Goal: Task Accomplishment & Management: Use online tool/utility

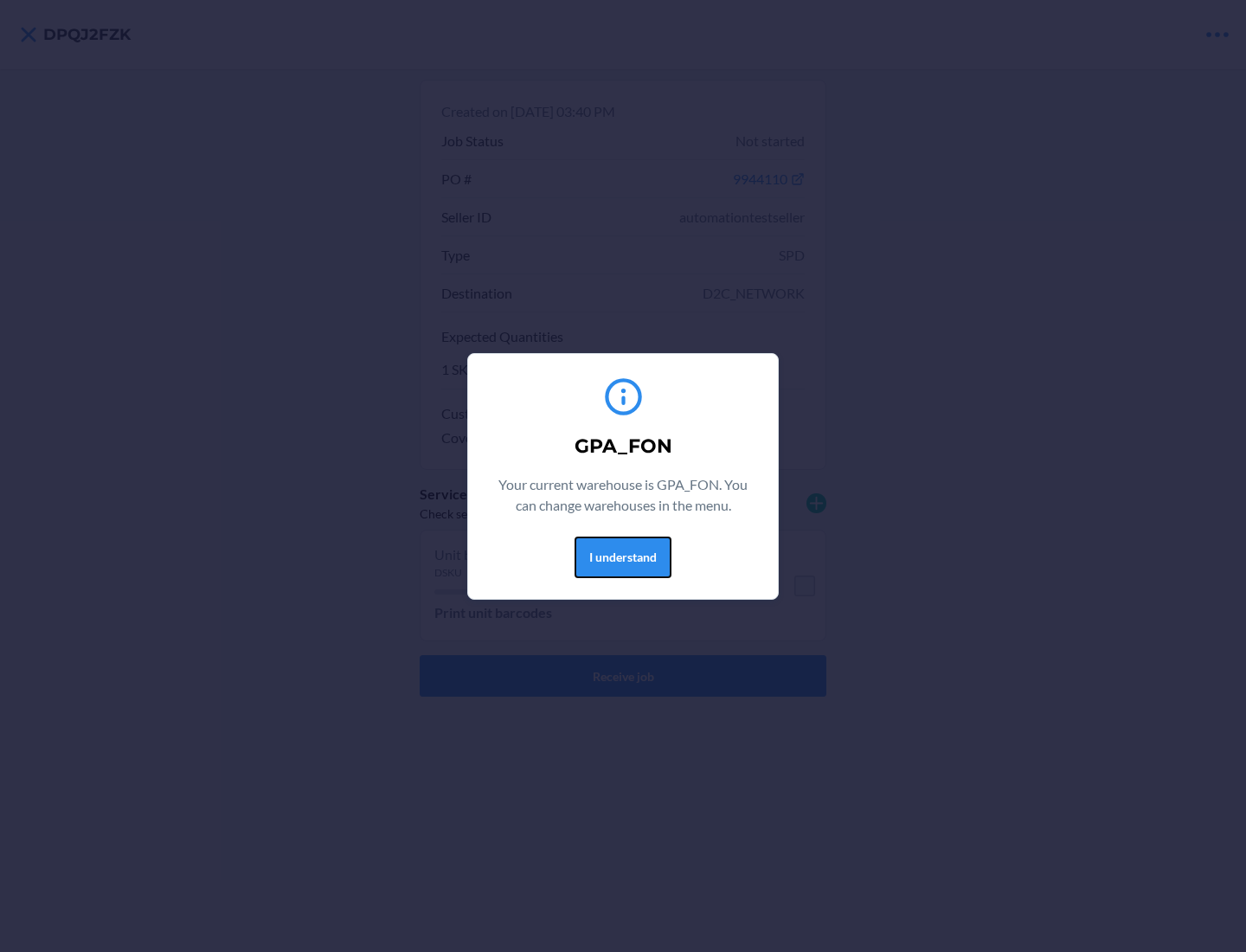
click at [622, 557] on button "I understand" at bounding box center [623, 558] width 97 height 42
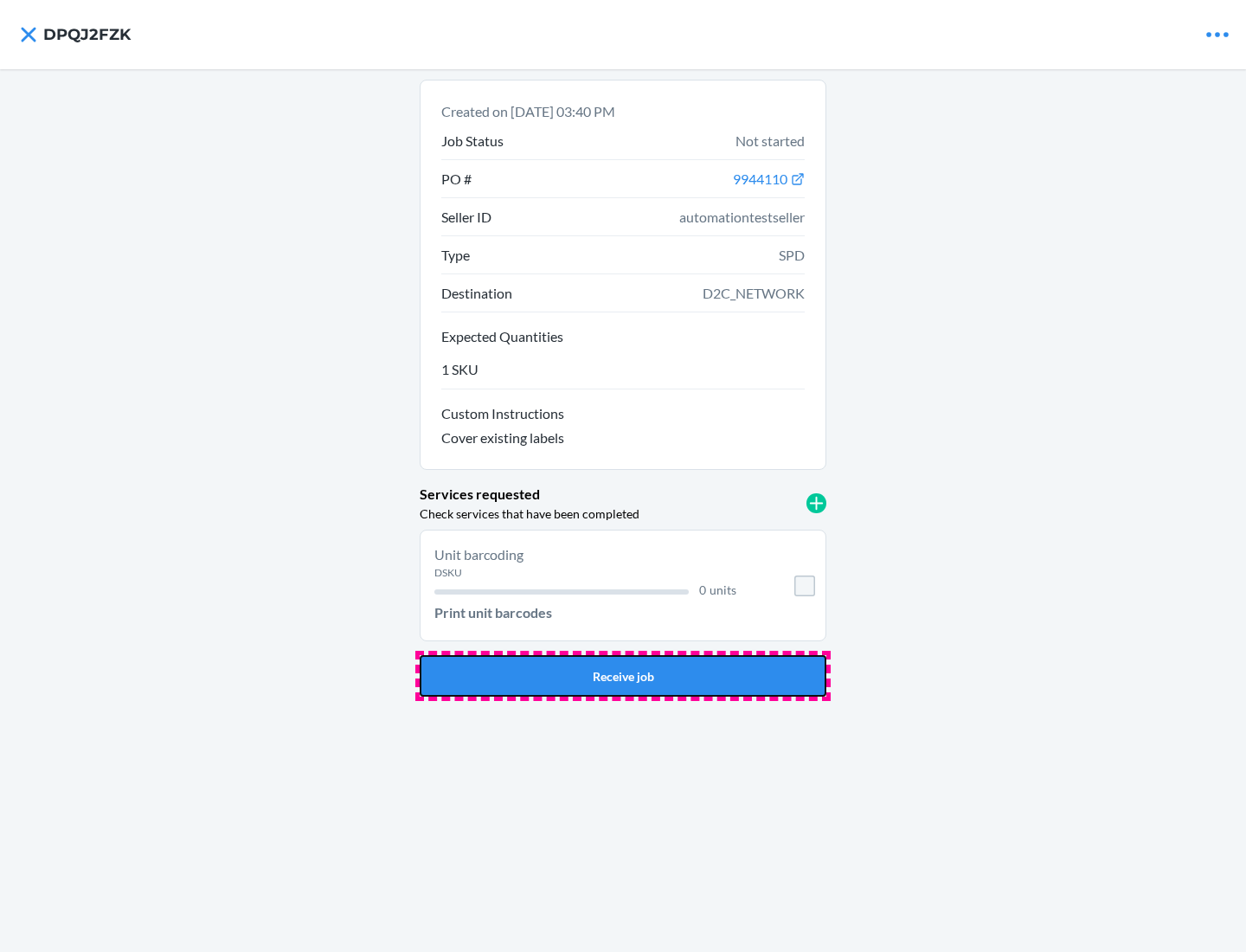
click at [623, 676] on button "Receive job" at bounding box center [623, 676] width 407 height 42
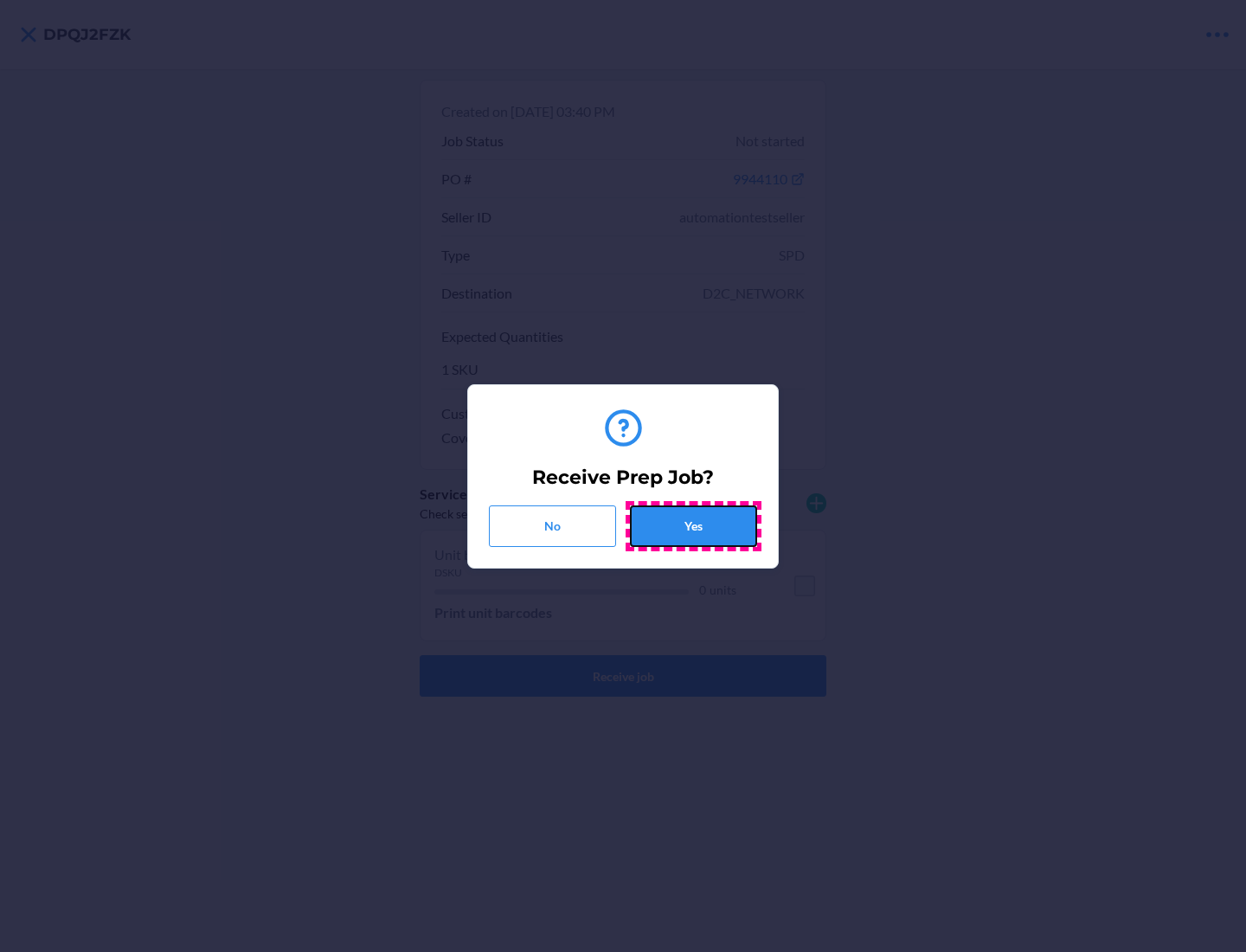
click at [693, 525] on button "Yes" at bounding box center [694, 526] width 127 height 42
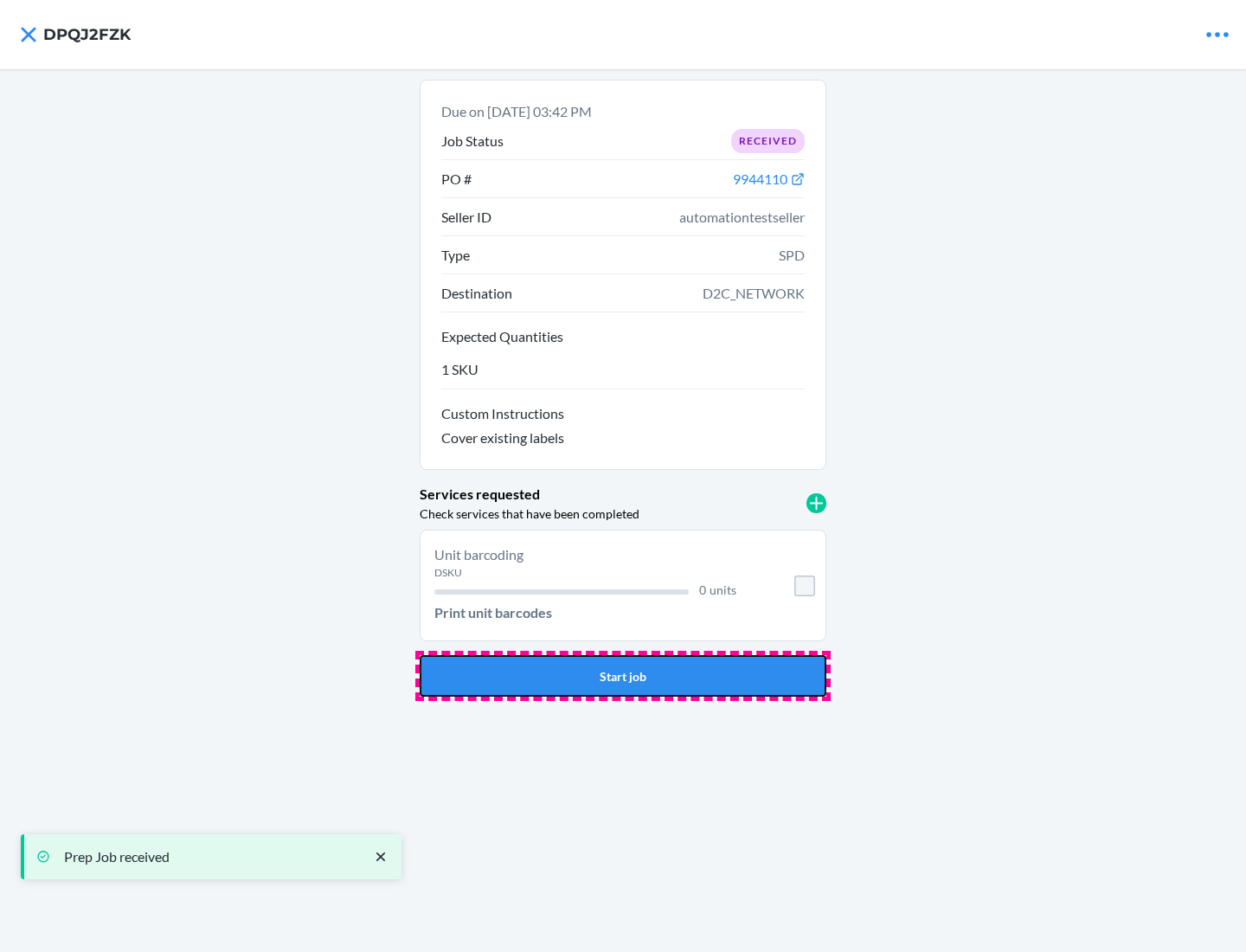
click at [623, 676] on button "Start job" at bounding box center [623, 676] width 407 height 42
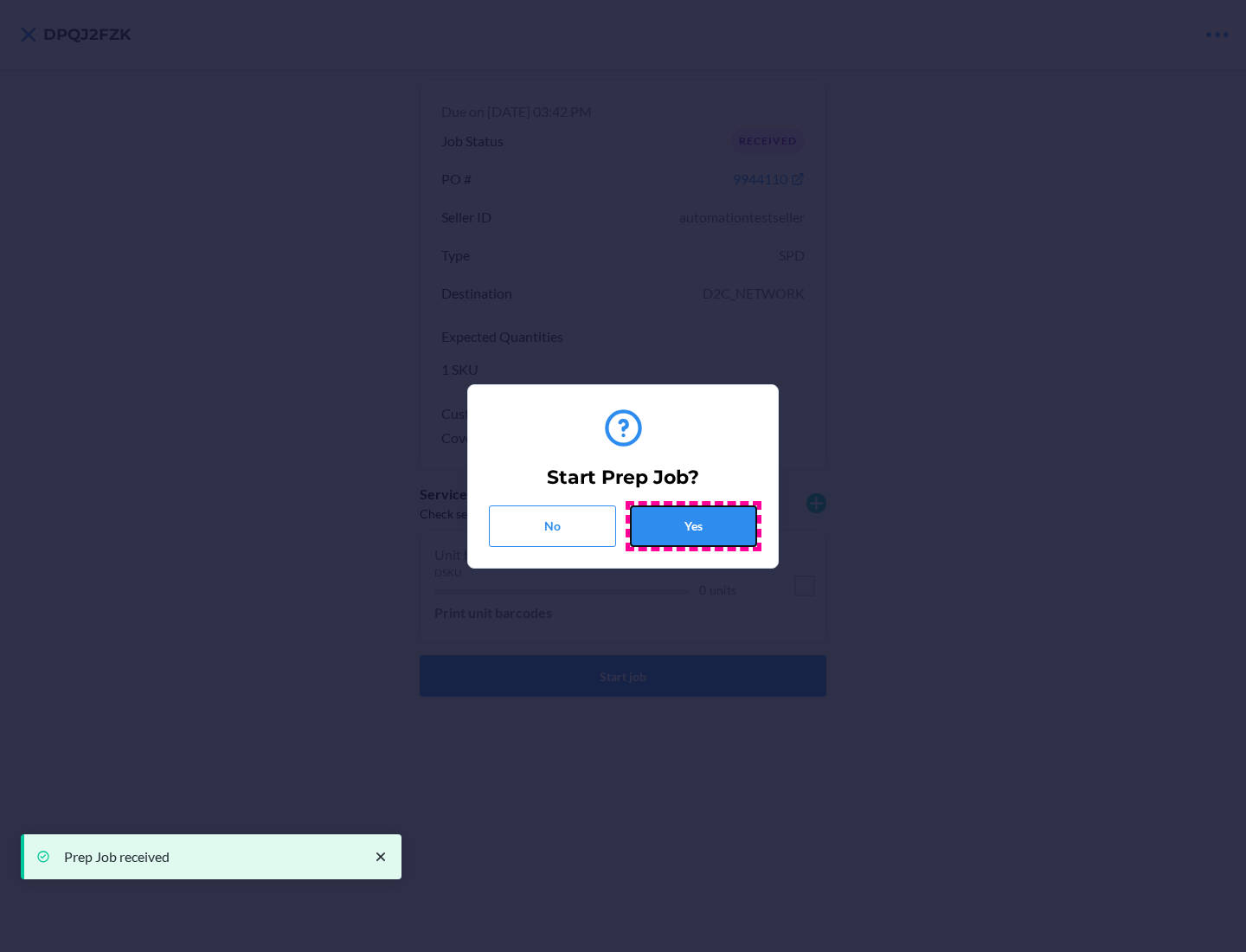
click at [693, 525] on button "Yes" at bounding box center [694, 526] width 127 height 42
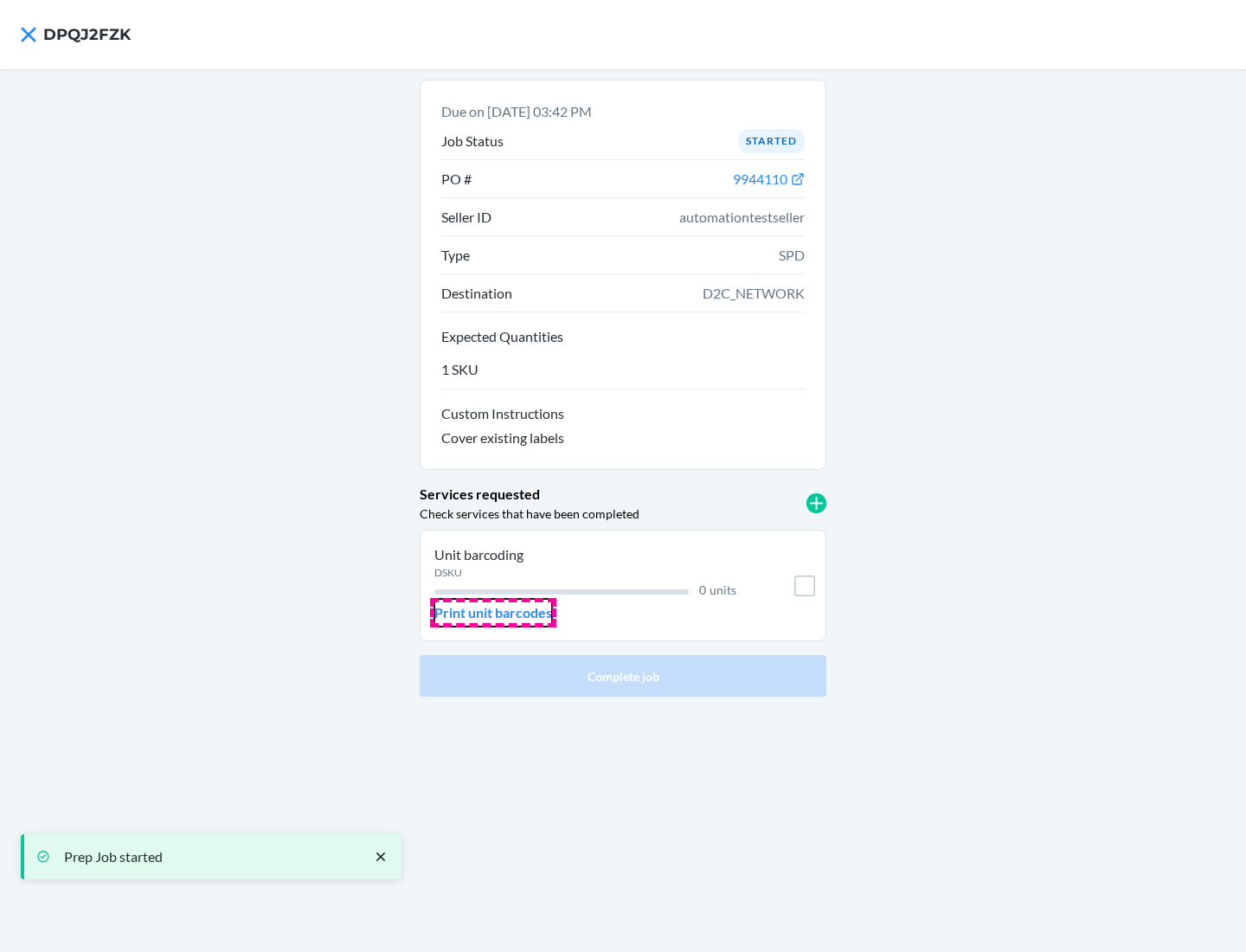
click at [493, 613] on p "Print unit barcodes" at bounding box center [493, 613] width 118 height 21
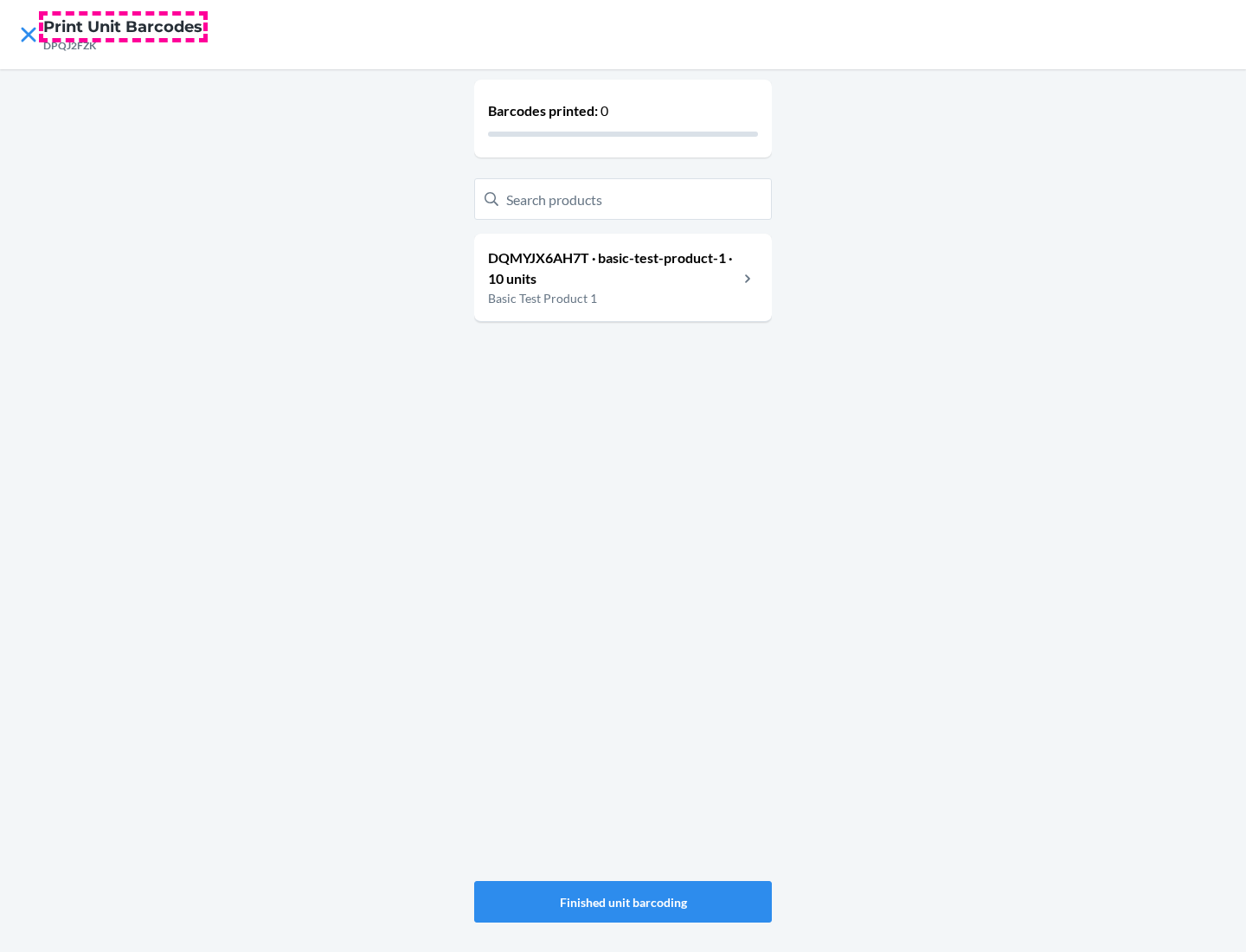
click at [123, 27] on h4 "Print Unit Barcodes" at bounding box center [123, 27] width 159 height 23
click at [613, 268] on p "DQMYJX6AH7T · basic-test-product-1 · 10 units" at bounding box center [613, 269] width 250 height 42
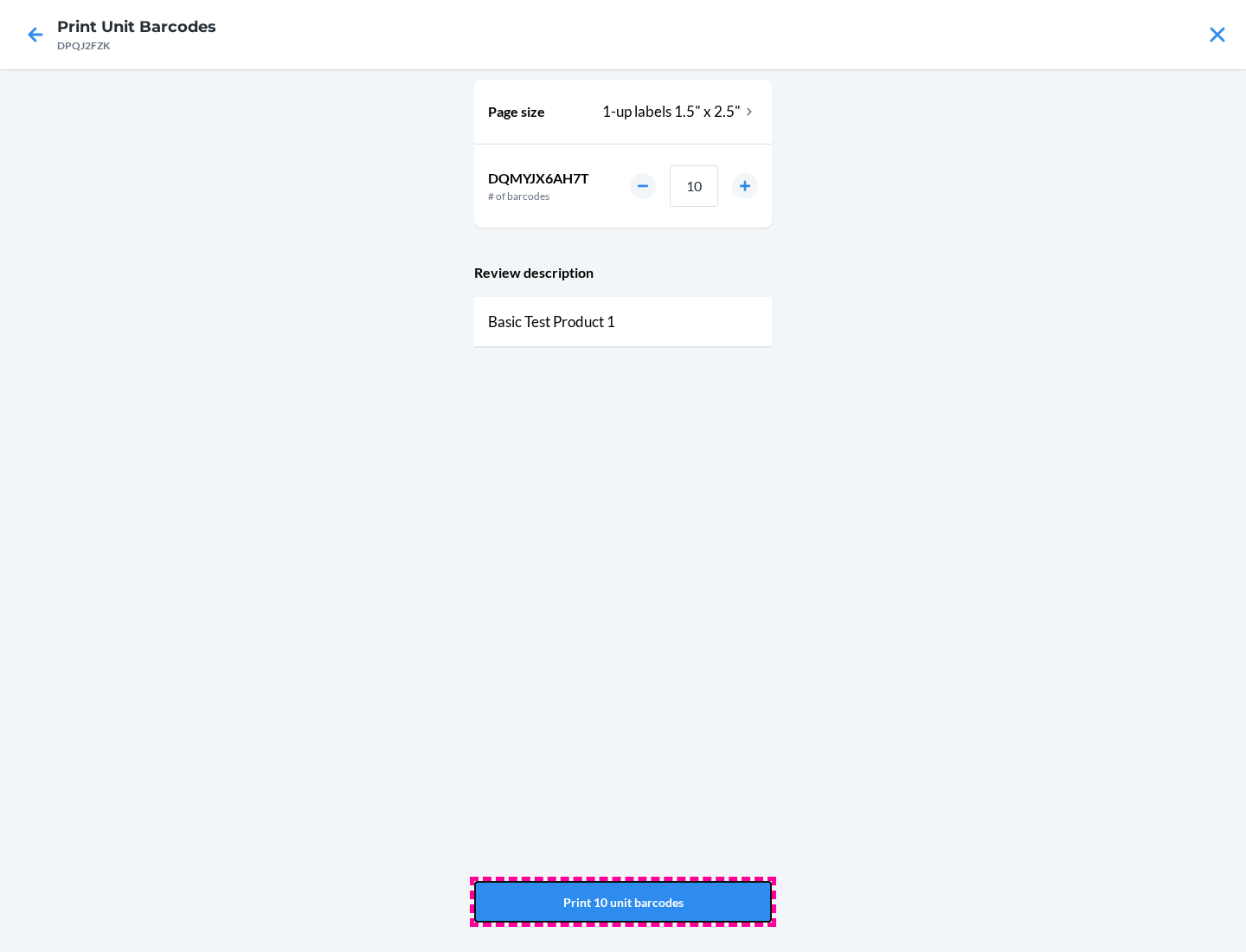
click at [623, 901] on button "Print 10 unit barcodes" at bounding box center [623, 902] width 298 height 42
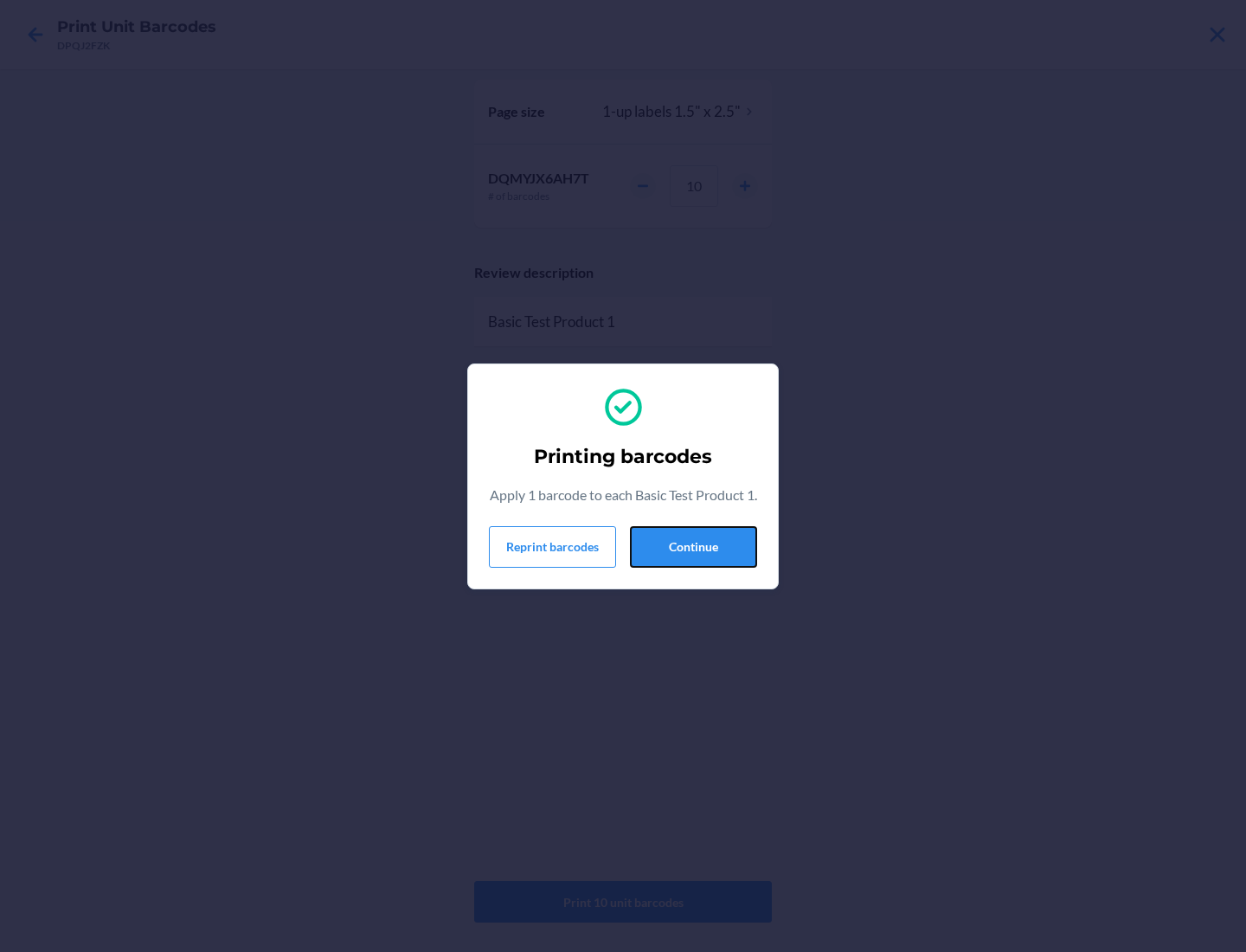
click at [693, 557] on button "Continue" at bounding box center [694, 547] width 127 height 42
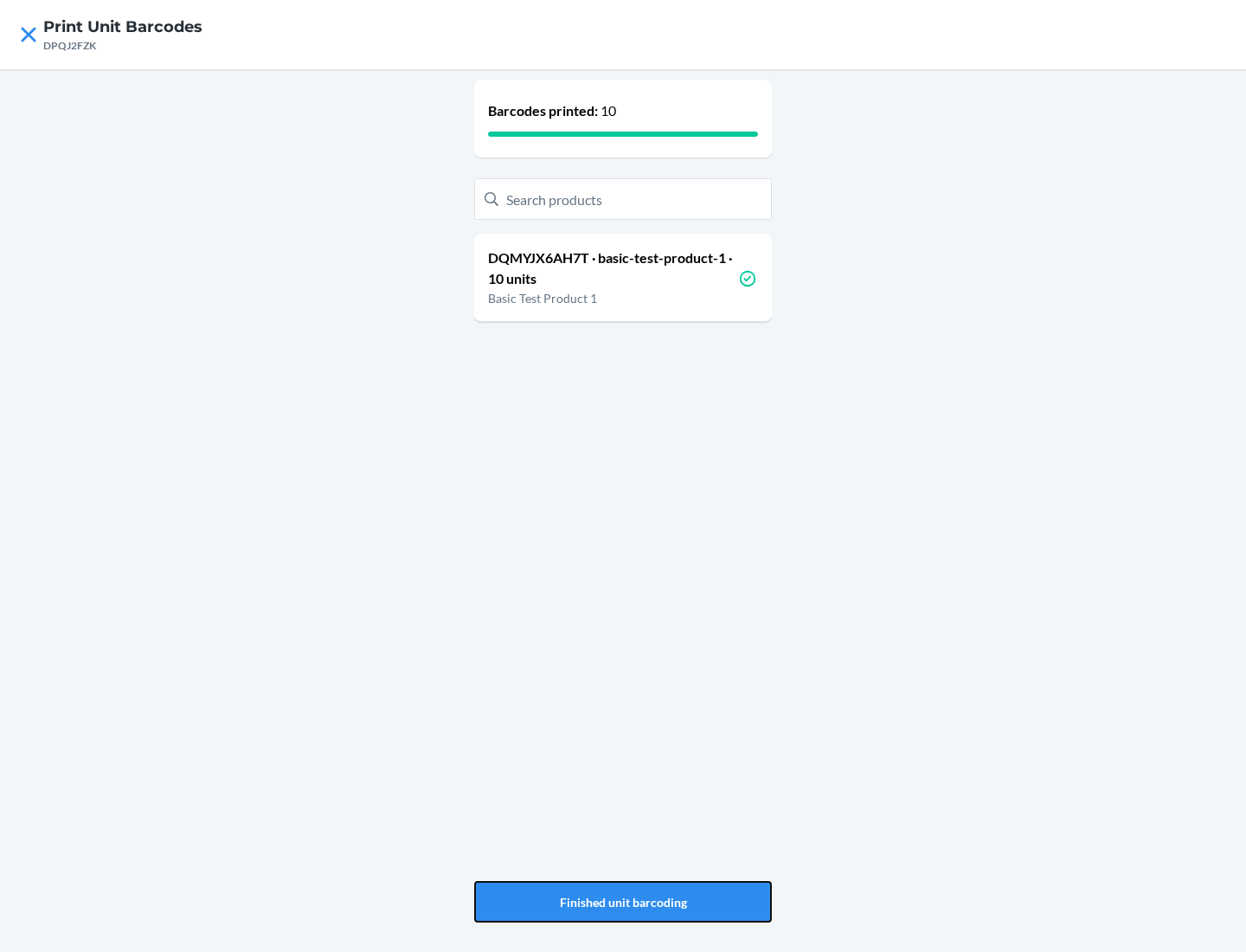
click at [623, 901] on button "Finished unit barcoding" at bounding box center [623, 902] width 298 height 42
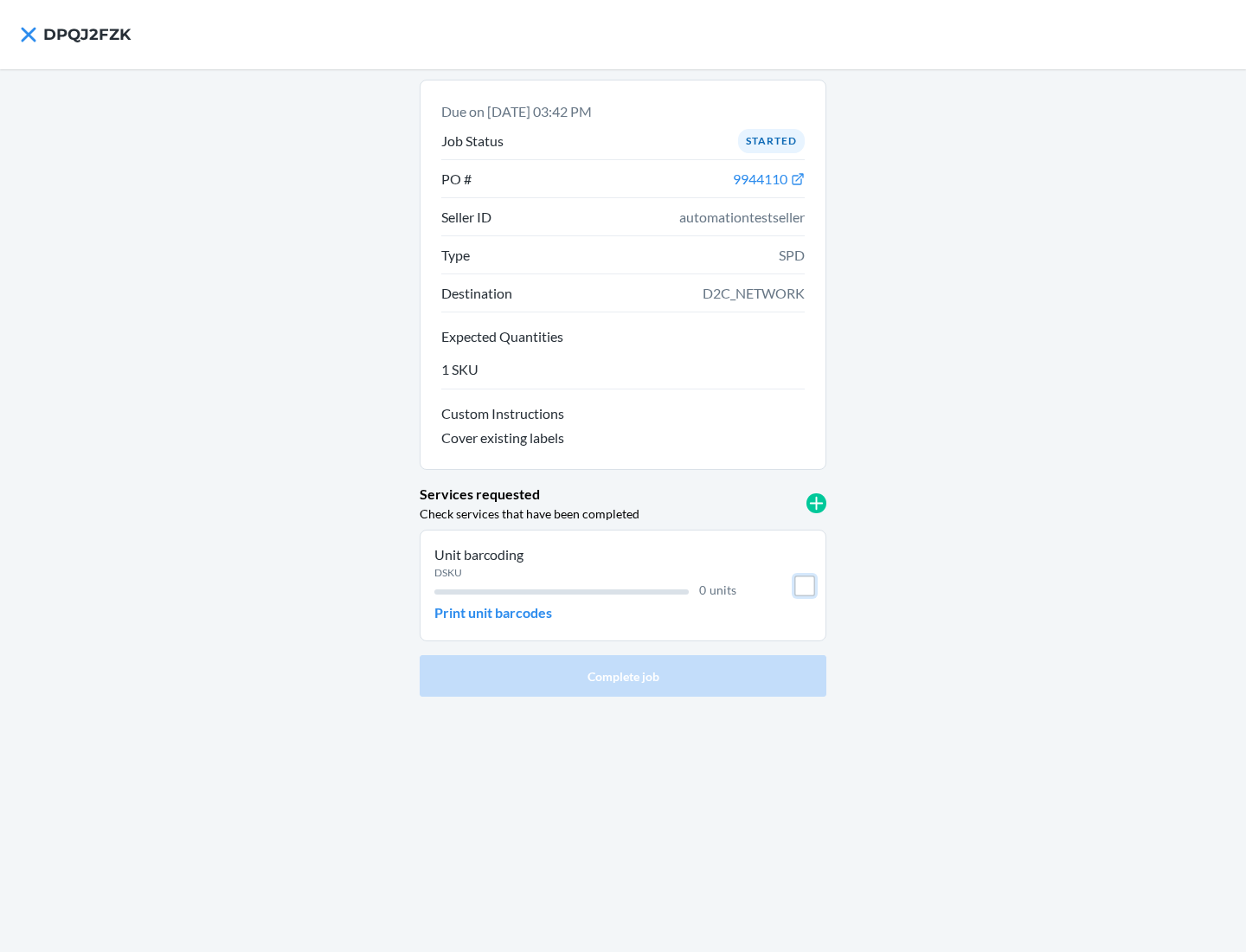
click at [804, 585] on input "checkbox" at bounding box center [804, 586] width 21 height 21
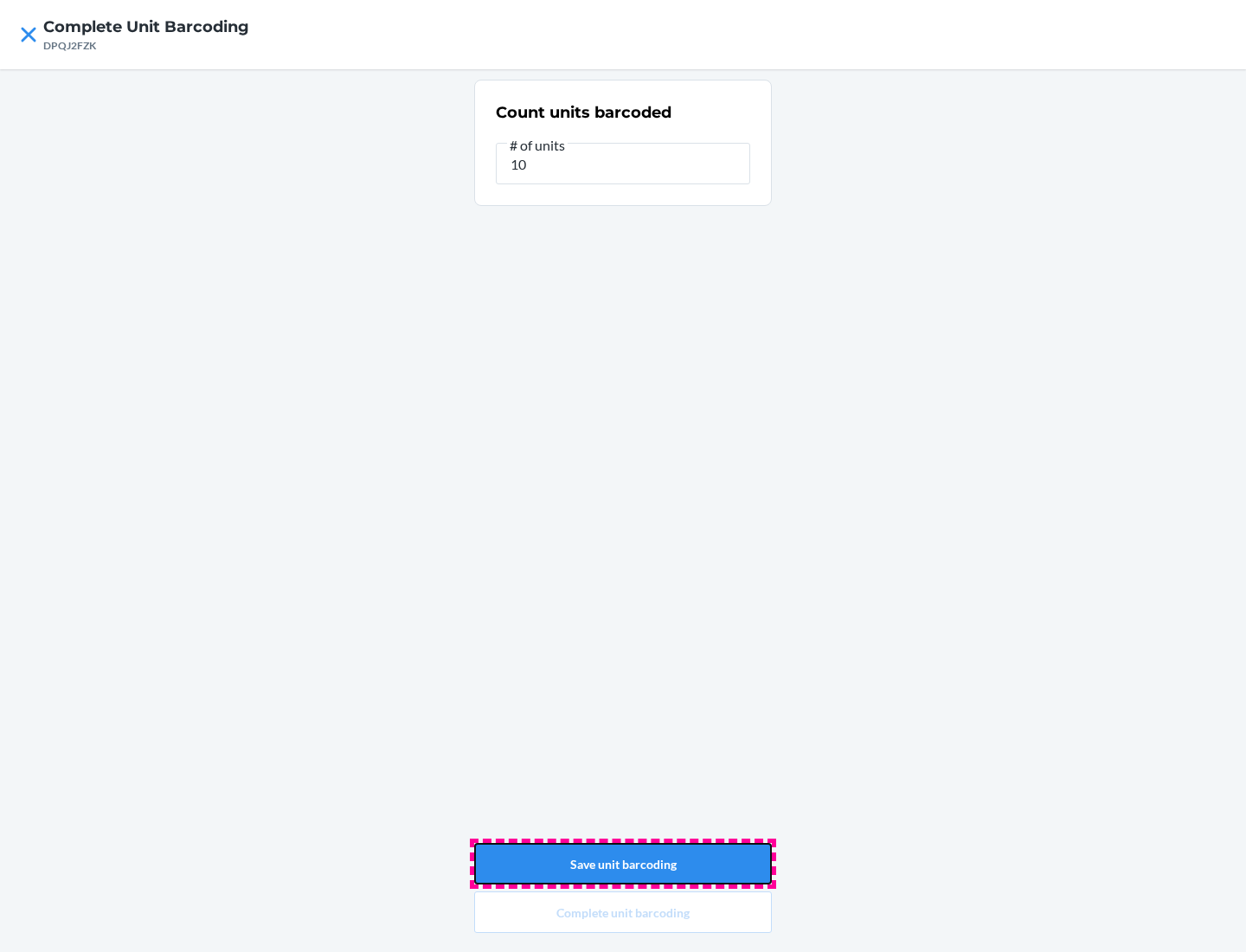
click at [623, 864] on button "Save unit barcoding" at bounding box center [623, 864] width 298 height 42
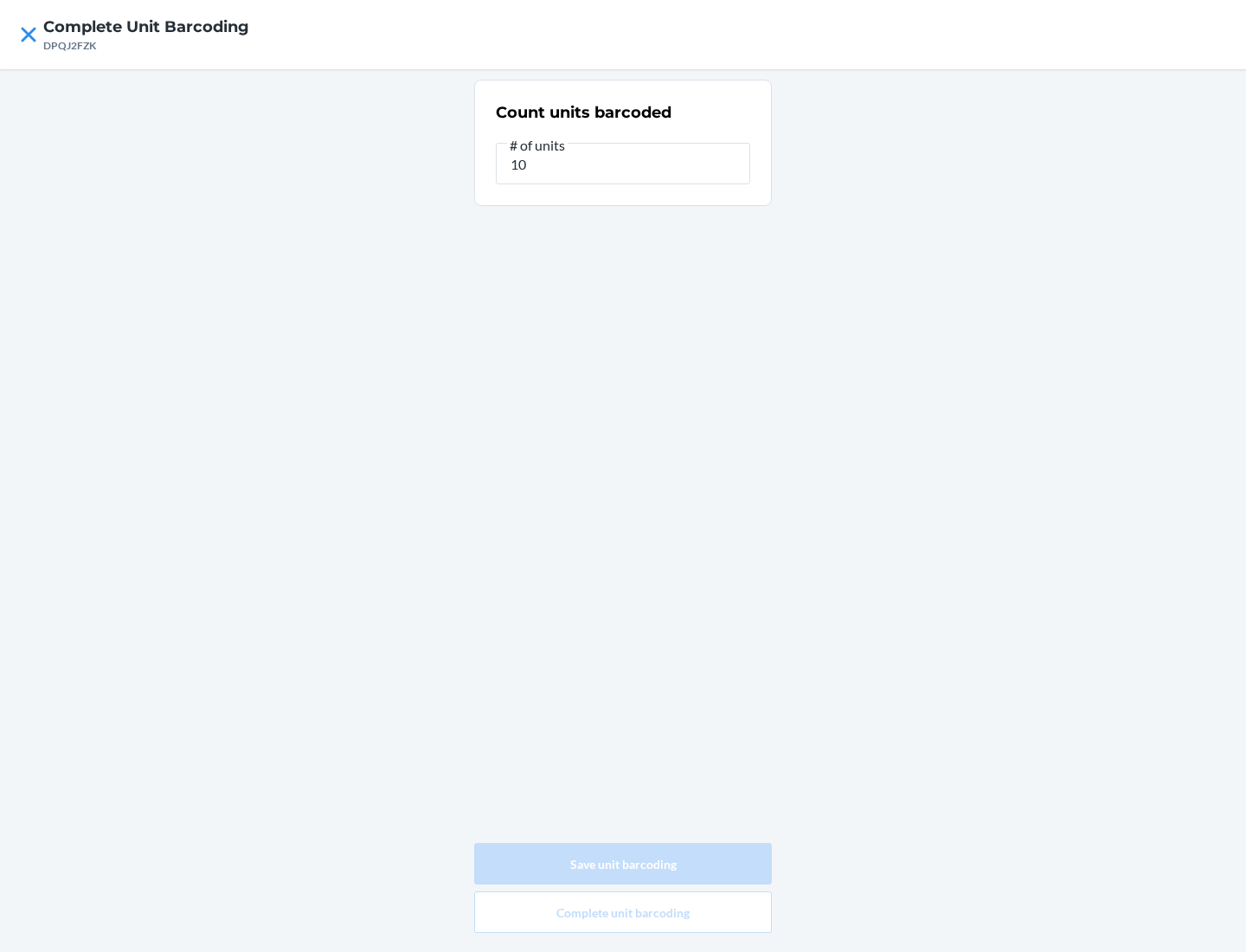
type input "0"
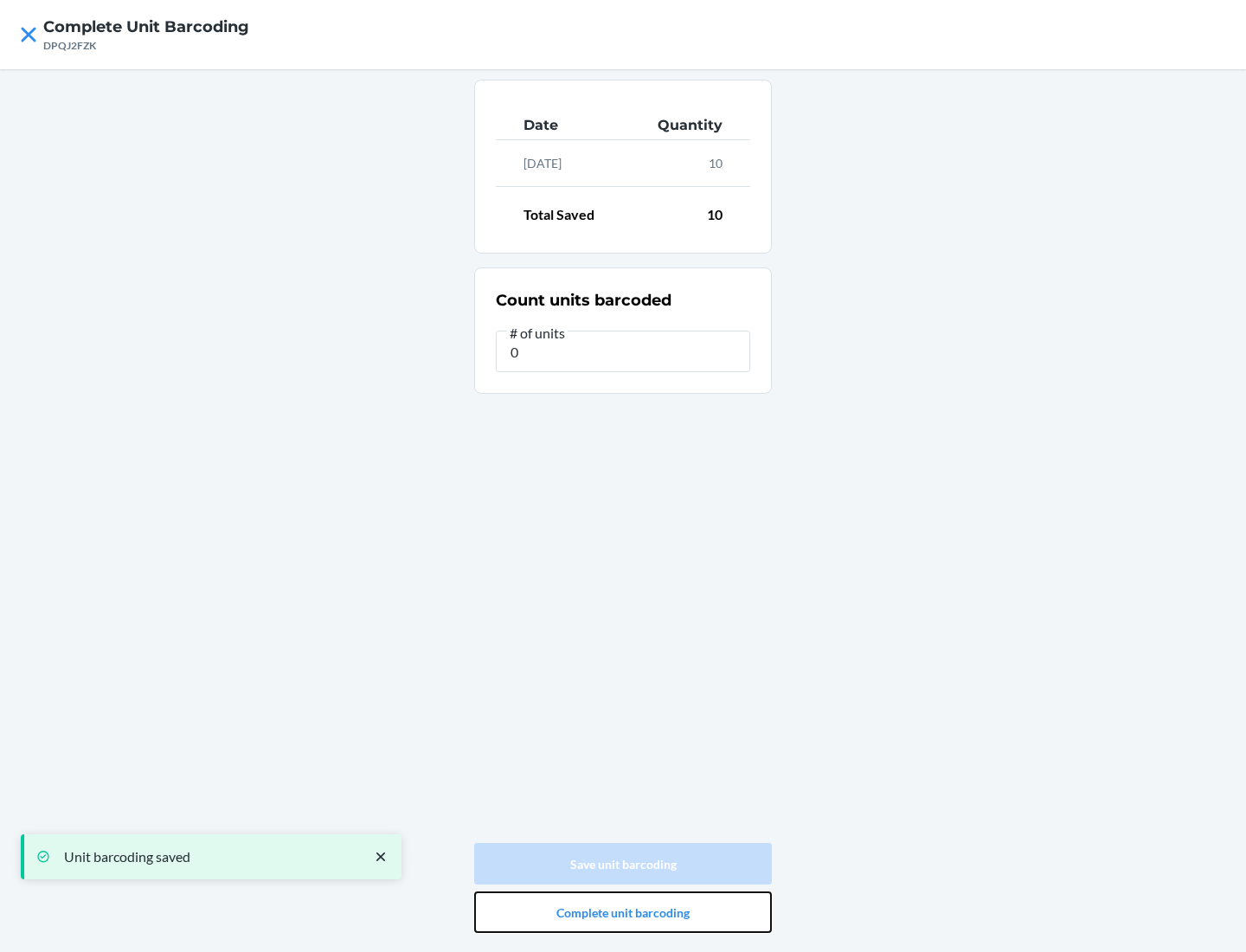
click at [623, 912] on button "Complete unit barcoding" at bounding box center [623, 913] width 298 height 42
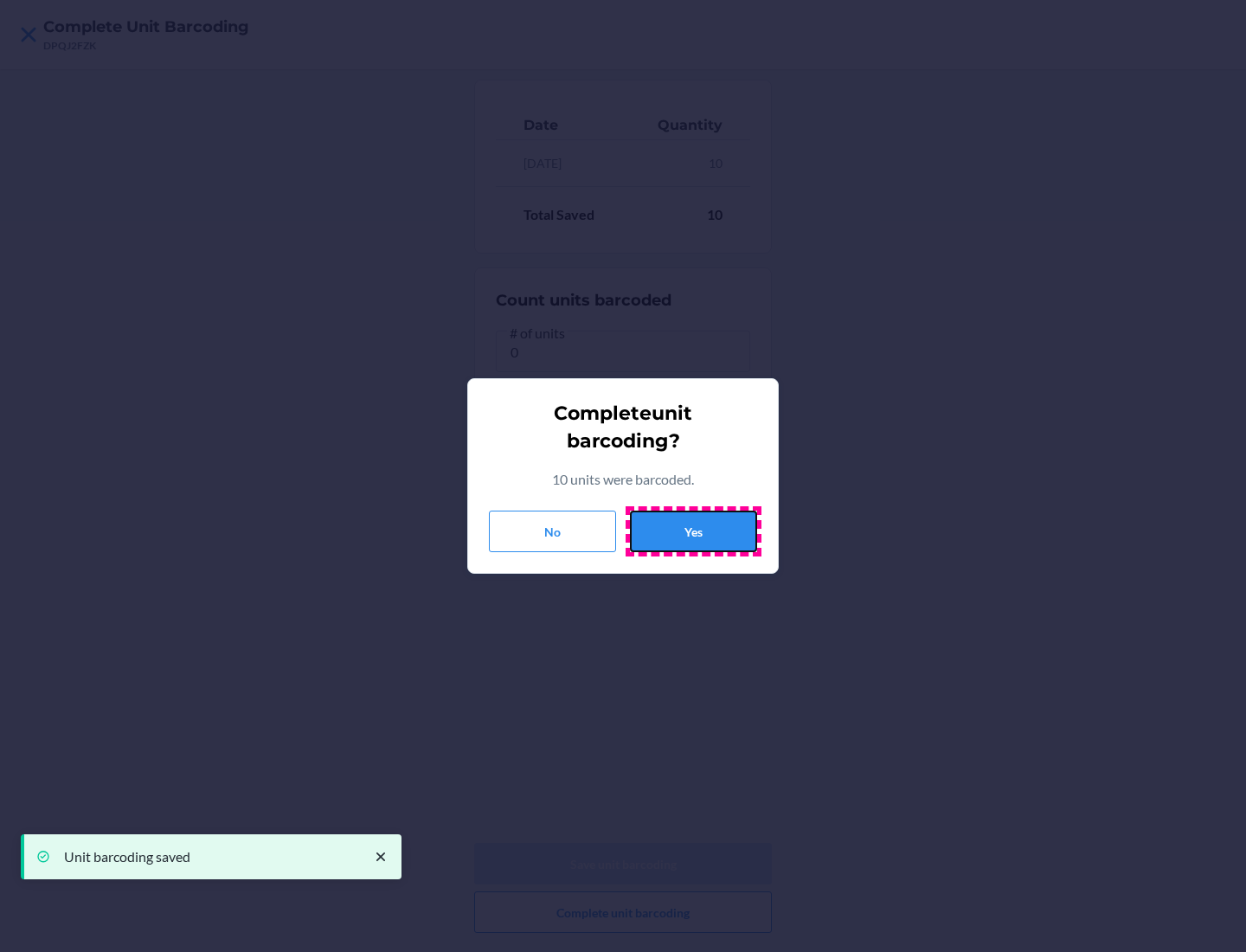
click at [693, 531] on button "Yes" at bounding box center [694, 531] width 127 height 42
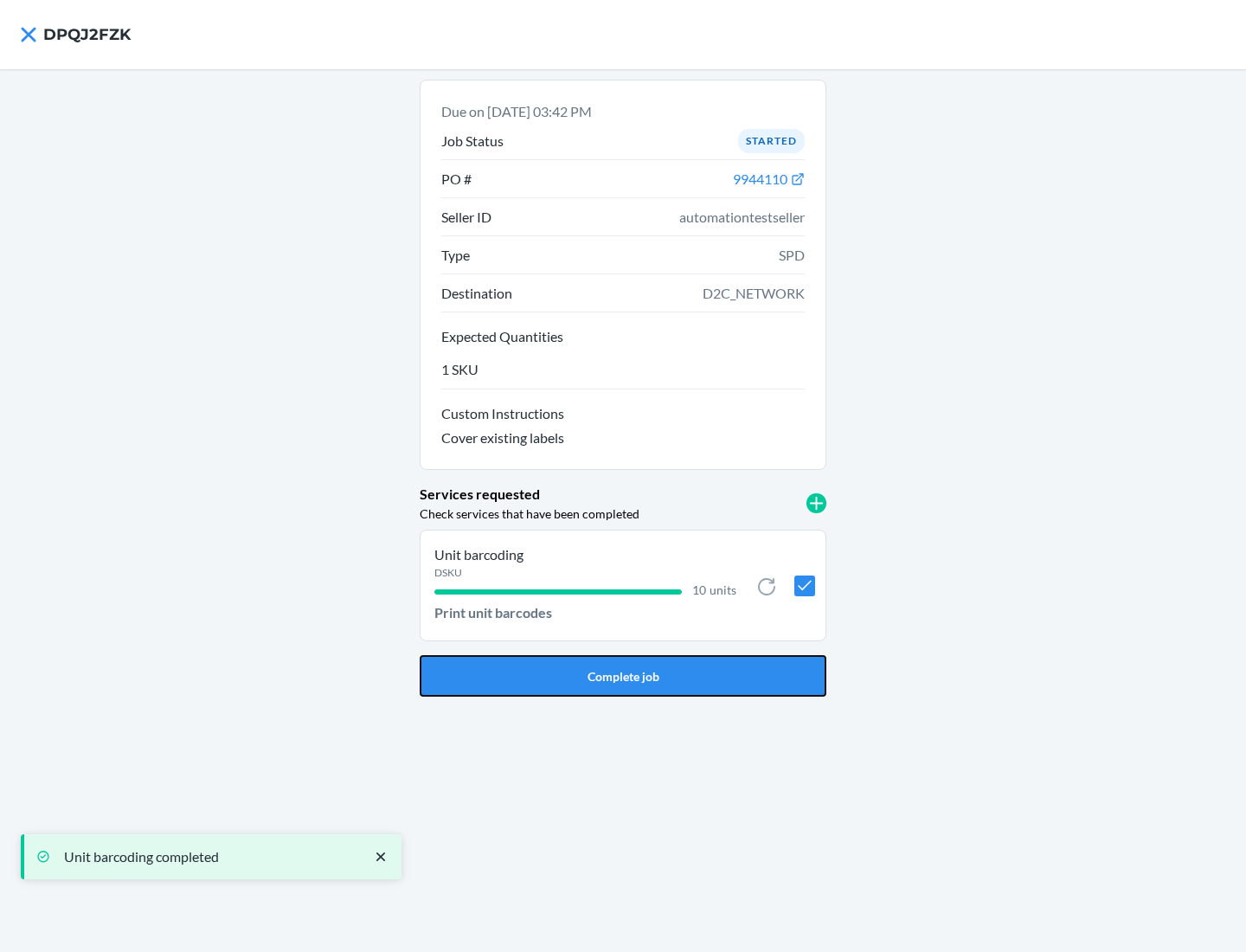
click at [623, 676] on button "Complete job" at bounding box center [623, 676] width 407 height 42
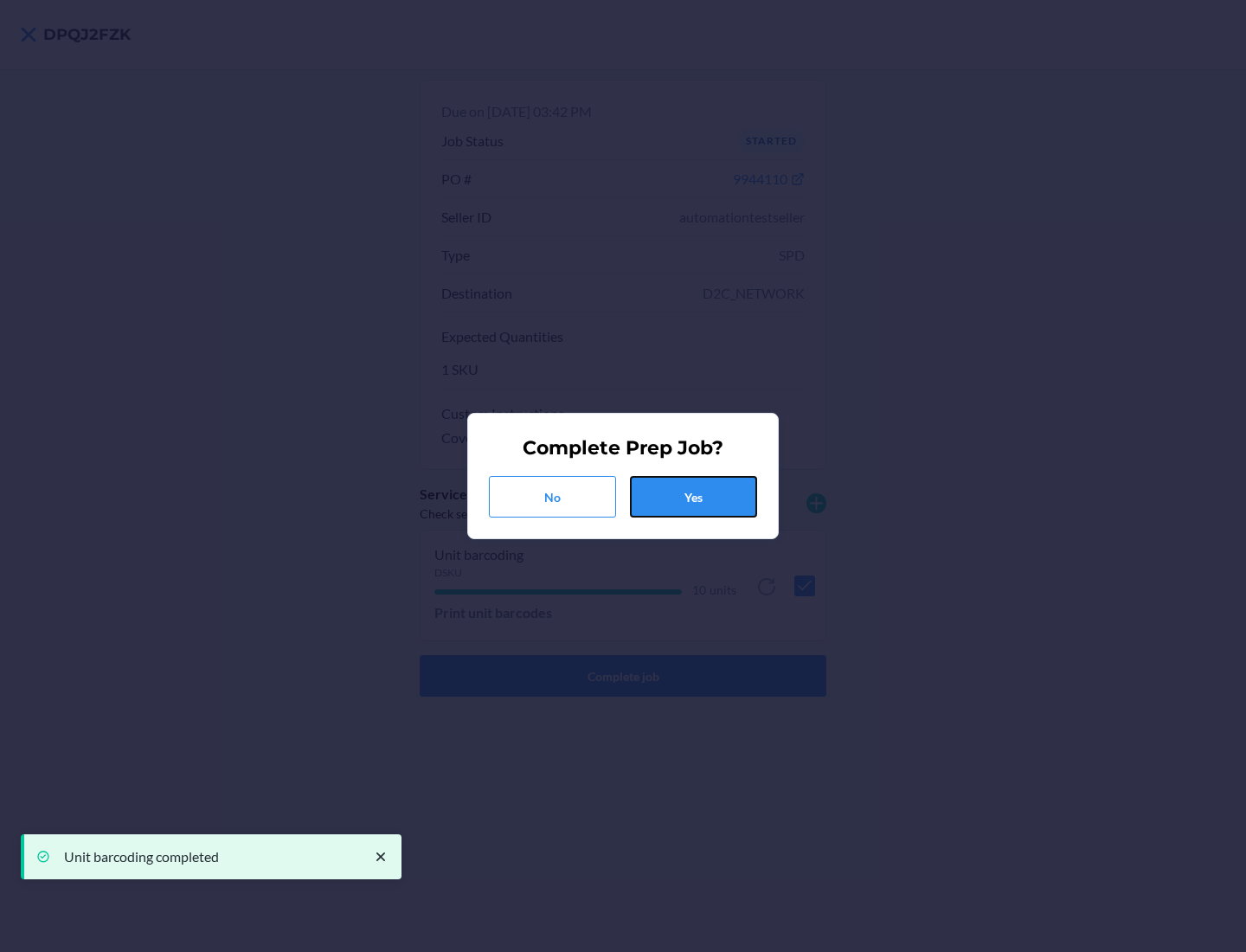
click at [693, 497] on button "Yes" at bounding box center [694, 497] width 127 height 42
